Goal: Find specific page/section: Find specific page/section

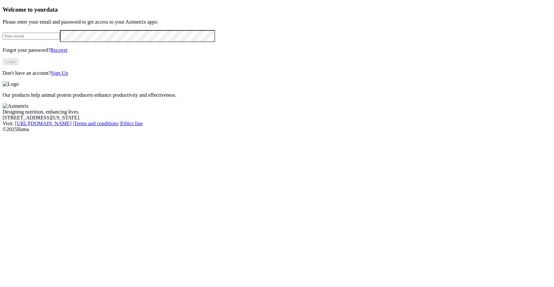
type input "[EMAIL_ADDRESS][DOMAIN_NAME]"
click at [18, 65] on button "Login" at bounding box center [11, 61] width 16 height 7
